Goal: Task Accomplishment & Management: Manage account settings

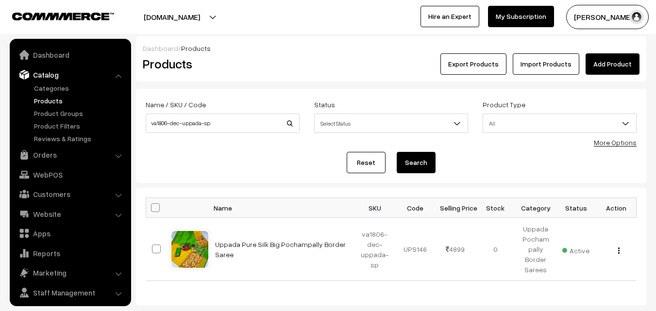
scroll to position [24, 0]
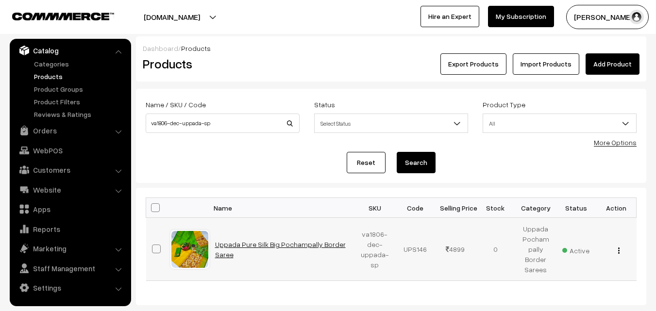
click at [247, 245] on link "Uppada Pure Silk Big Pochampally Border Saree" at bounding box center [280, 249] width 131 height 18
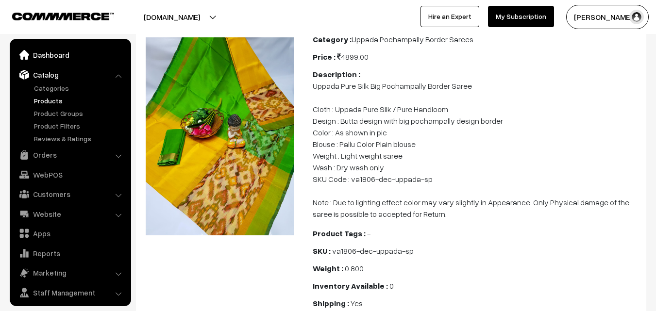
click at [37, 57] on link "Dashboard" at bounding box center [70, 54] width 116 height 17
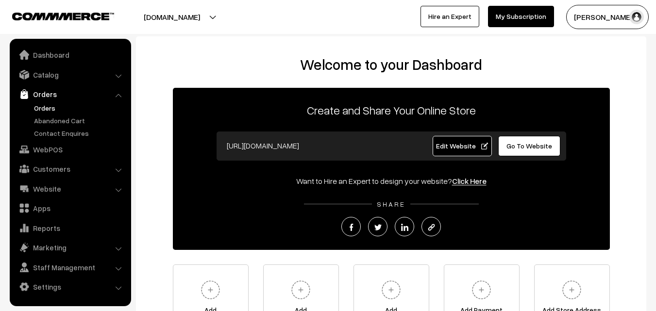
click at [42, 105] on link "Orders" at bounding box center [80, 108] width 96 height 10
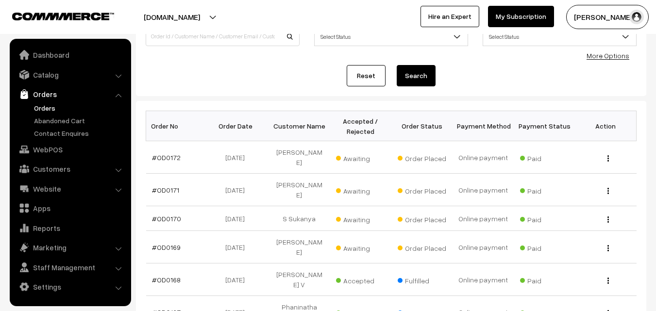
scroll to position [97, 0]
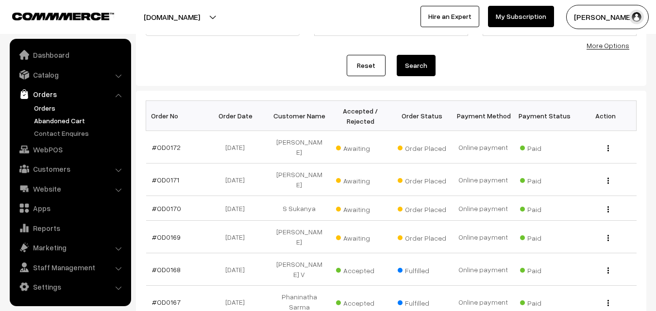
click at [59, 119] on link "Abandoned Cart" at bounding box center [80, 121] width 96 height 10
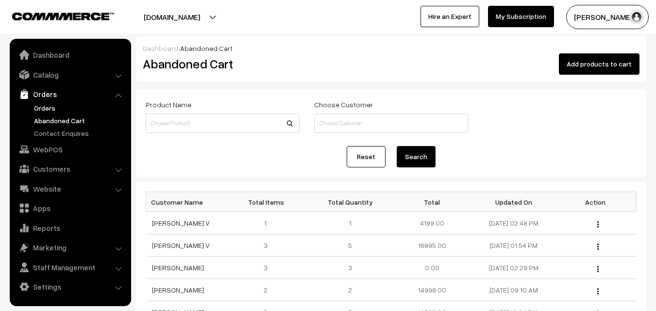
click at [48, 106] on link "Orders" at bounding box center [80, 108] width 96 height 10
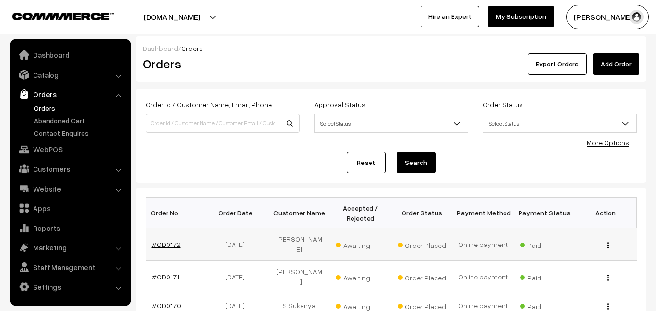
click at [167, 240] on link "#OD0172" at bounding box center [166, 244] width 29 height 8
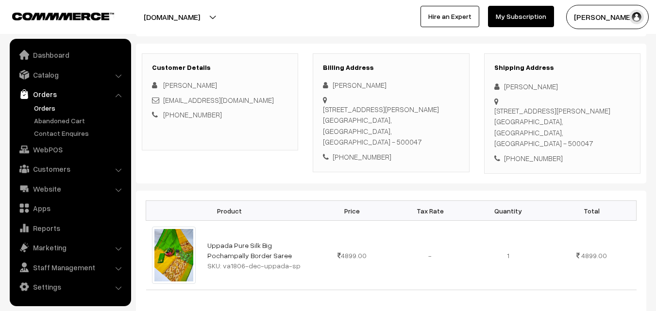
scroll to position [194, 0]
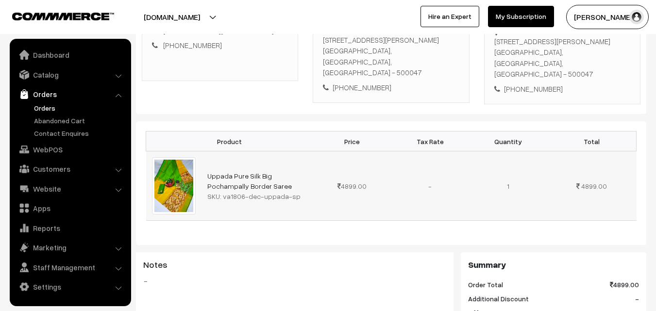
click at [222, 196] on div "SKU: va1806-dec-uppada-sp" at bounding box center [257, 196] width 100 height 10
click at [44, 105] on link "Orders" at bounding box center [80, 108] width 96 height 10
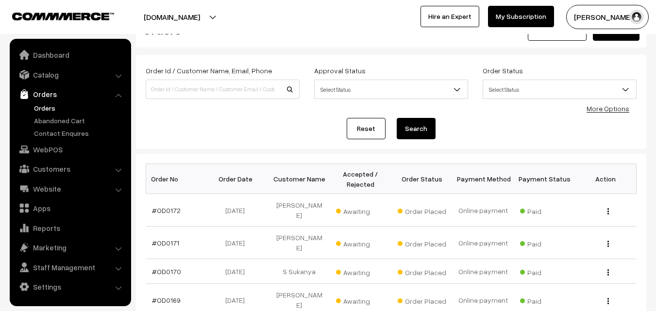
scroll to position [49, 0]
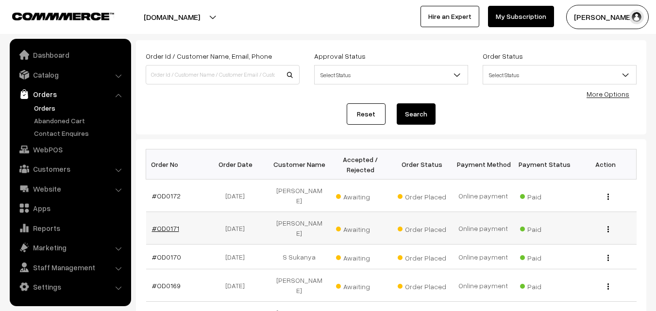
click at [167, 224] on link "#OD0171" at bounding box center [165, 228] width 27 height 8
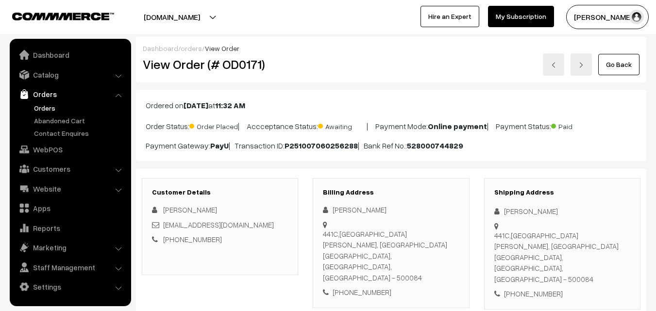
scroll to position [146, 0]
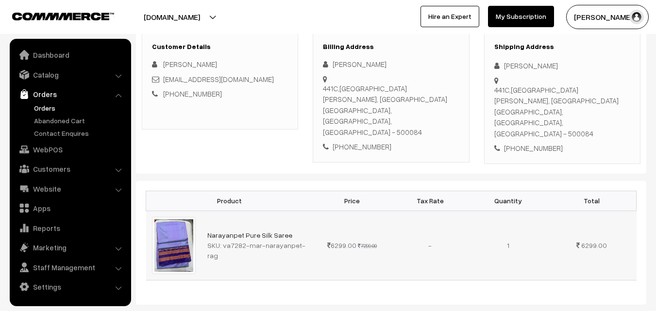
drag, startPoint x: 223, startPoint y: 228, endPoint x: 306, endPoint y: 227, distance: 83.6
click at [306, 240] on div "SKU: va7282-mar-narayanpet-rag" at bounding box center [257, 250] width 100 height 20
drag, startPoint x: 214, startPoint y: 94, endPoint x: 175, endPoint y: 99, distance: 39.2
click at [175, 99] on div "+91 9908119184" at bounding box center [220, 93] width 136 height 11
copy link "9908119184"
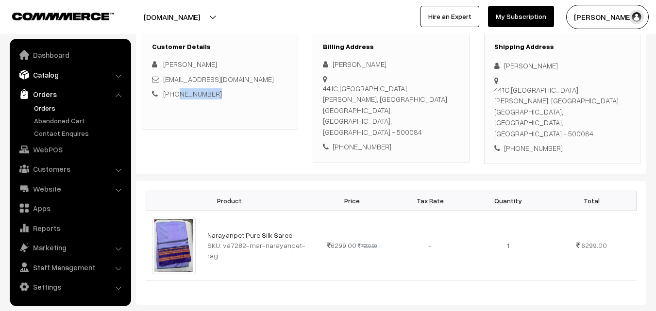
click at [54, 76] on link "Catalog" at bounding box center [70, 74] width 116 height 17
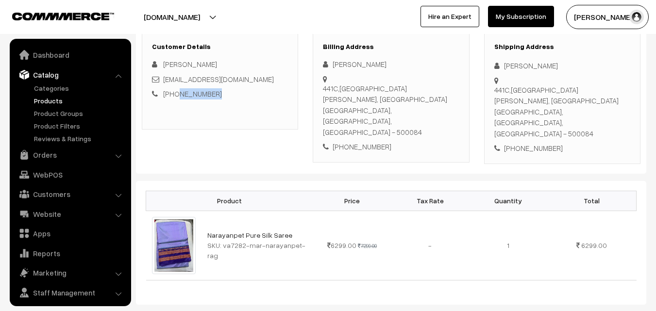
click at [51, 101] on link "Products" at bounding box center [80, 101] width 96 height 10
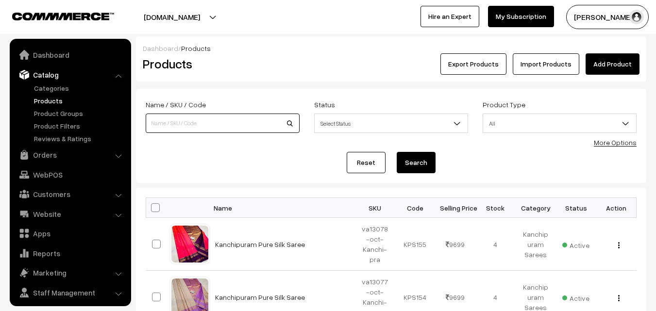
scroll to position [24, 0]
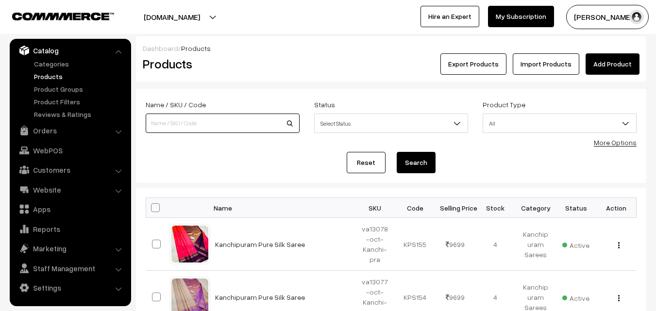
click at [175, 114] on input at bounding box center [223, 123] width 154 height 19
type input "va-12989"
click at [423, 170] on button "Search" at bounding box center [416, 162] width 39 height 21
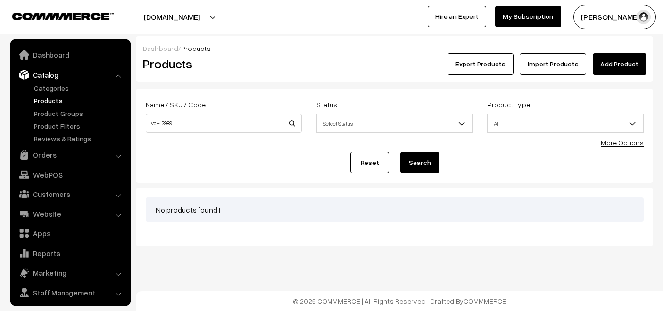
scroll to position [24, 0]
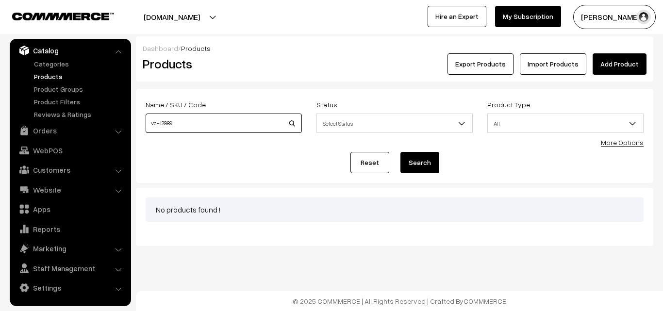
click at [159, 124] on input "va-12989" at bounding box center [224, 123] width 156 height 19
type input "va12989"
click at [418, 155] on button "Search" at bounding box center [420, 162] width 39 height 21
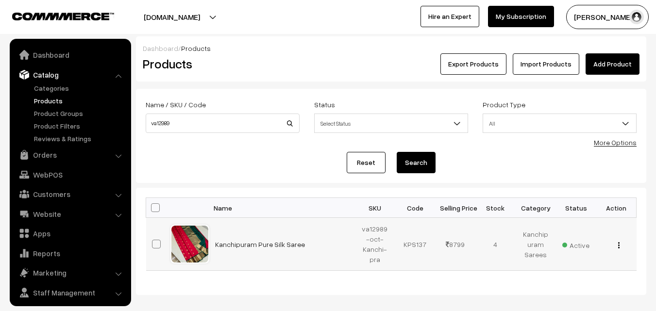
scroll to position [24, 0]
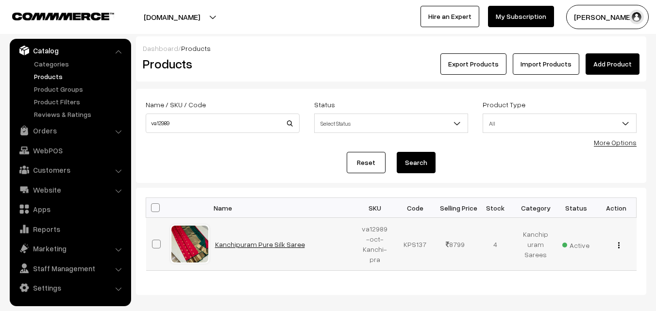
click at [265, 244] on link "Kanchipuram Pure Silk Saree" at bounding box center [260, 244] width 90 height 8
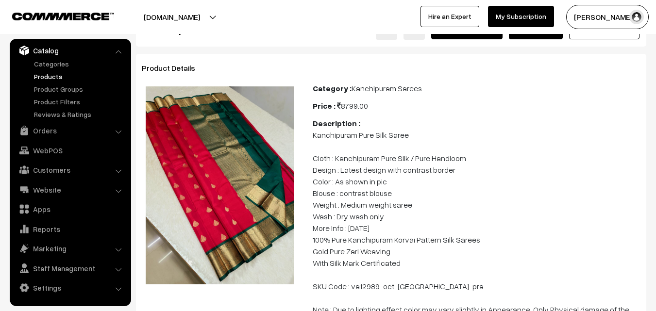
scroll to position [49, 0]
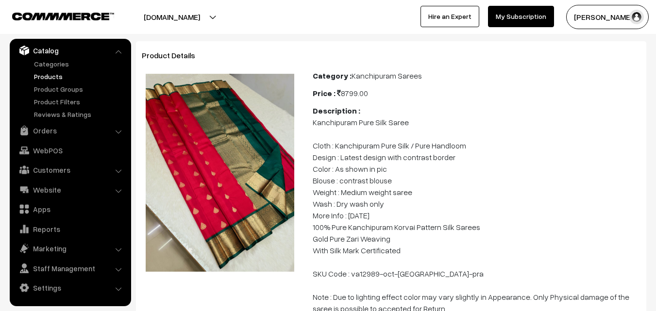
click at [42, 77] on link "Products" at bounding box center [80, 76] width 96 height 10
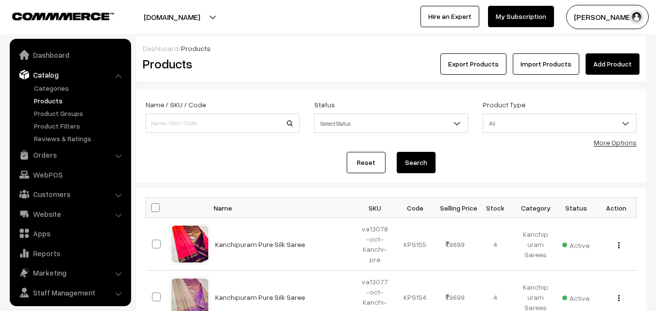
click at [169, 123] on input at bounding box center [223, 123] width 154 height 19
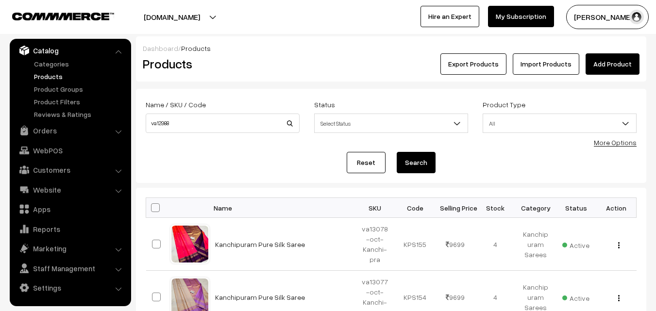
type input "va12988"
click at [424, 166] on button "Search" at bounding box center [416, 162] width 39 height 21
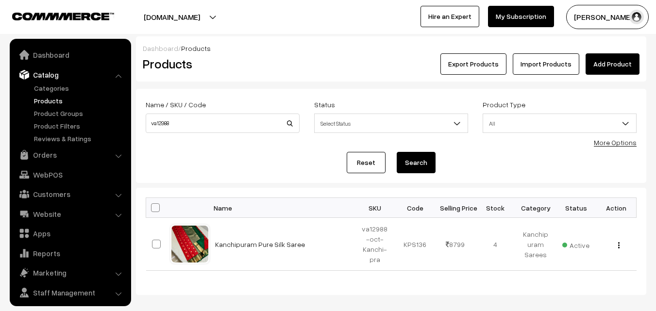
scroll to position [24, 0]
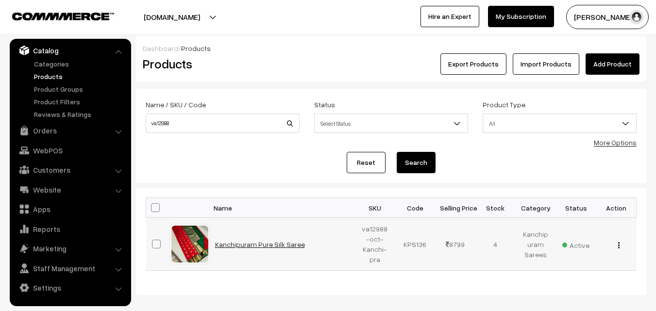
click at [244, 244] on link "Kanchipuram Pure Silk Saree" at bounding box center [260, 244] width 90 height 8
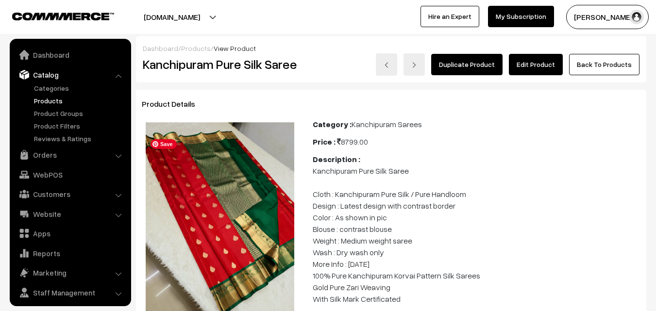
scroll to position [24, 0]
